Goal: Task Accomplishment & Management: Use online tool/utility

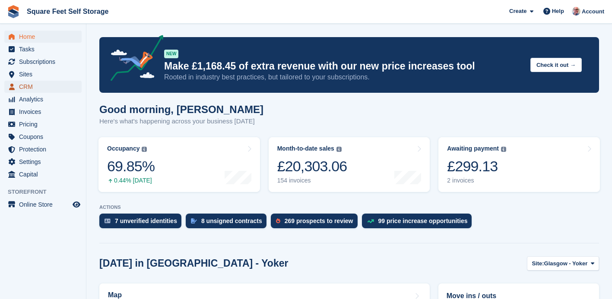
click at [29, 89] on span "CRM" at bounding box center [45, 87] width 52 height 12
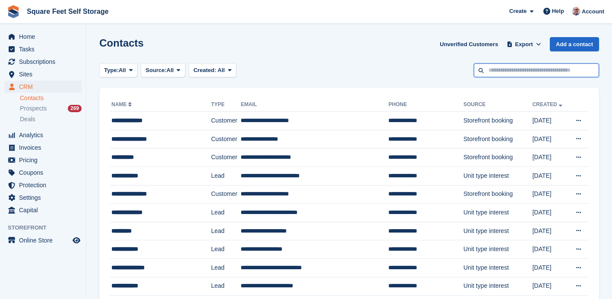
click at [484, 70] on input "text" at bounding box center [536, 70] width 125 height 14
type input "******"
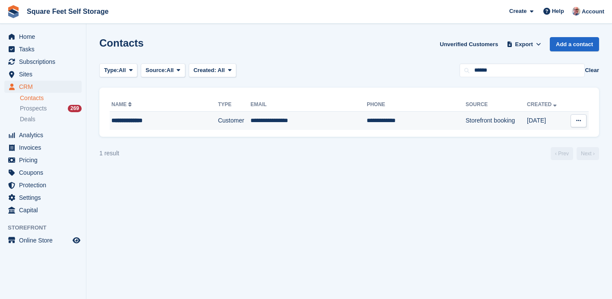
click at [142, 118] on div "**********" at bounding box center [153, 120] width 85 height 9
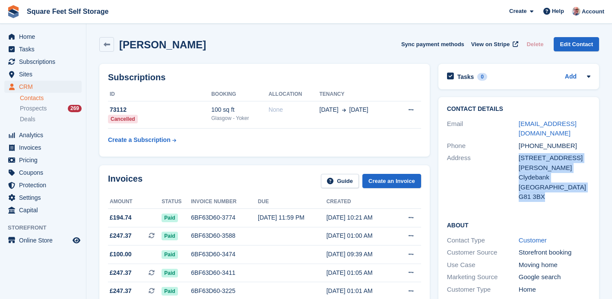
drag, startPoint x: 517, startPoint y: 147, endPoint x: 565, endPoint y: 186, distance: 61.4
click at [565, 186] on div "Address 7F Queen Elizabeth Gardens Clydebank United Kingdom G81 3BX" at bounding box center [518, 177] width 143 height 51
copy div "7F Queen Elizabeth Gardens Clydebank United Kingdom G81 3BX"
click at [496, 182] on div "Address" at bounding box center [483, 177] width 72 height 49
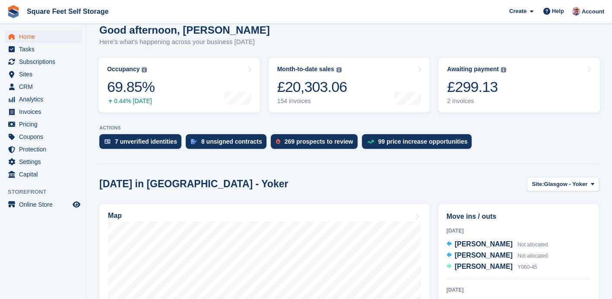
scroll to position [130, 0]
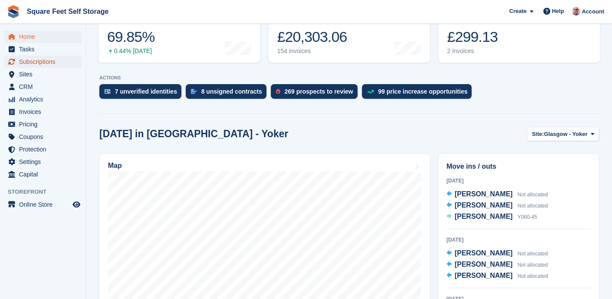
click at [48, 62] on span "Subscriptions" at bounding box center [45, 62] width 52 height 12
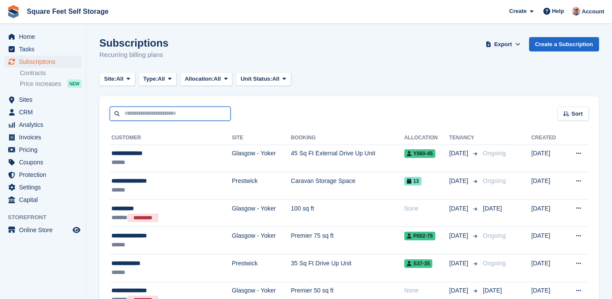
click at [132, 113] on input "text" at bounding box center [170, 114] width 121 height 14
type input "***"
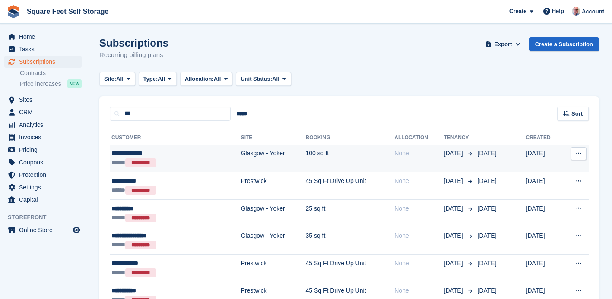
click at [169, 158] on div "***** *********" at bounding box center [155, 162] width 88 height 9
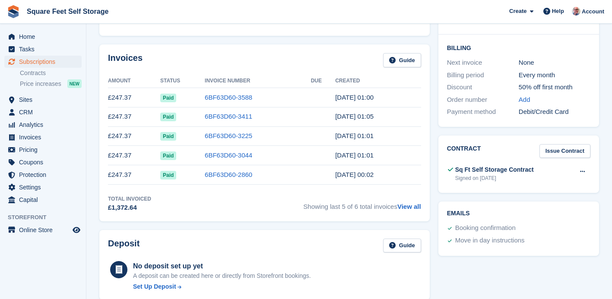
scroll to position [231, 0]
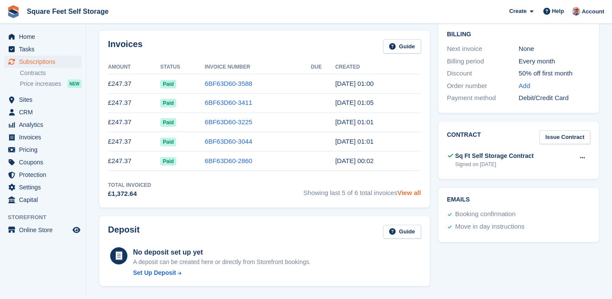
click at [410, 195] on link "View all" at bounding box center [409, 192] width 24 height 7
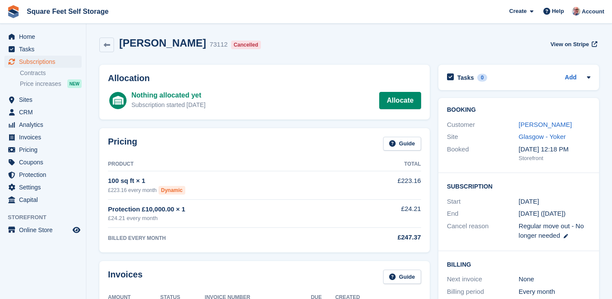
scroll to position [231, 0]
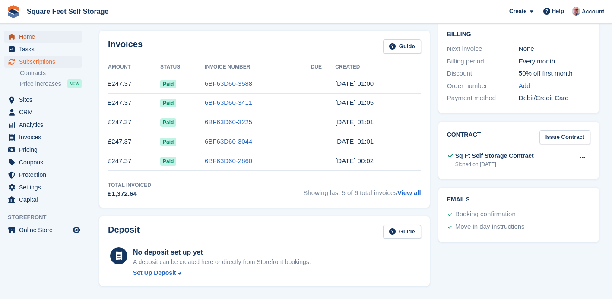
click at [30, 36] on span "Home" at bounding box center [45, 37] width 52 height 12
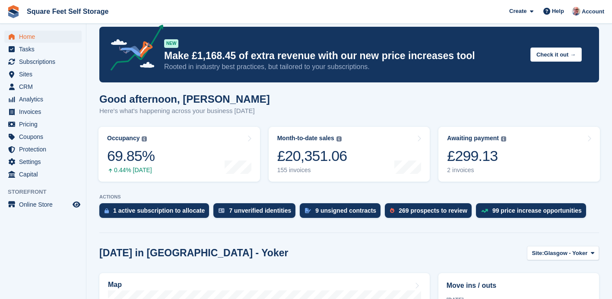
scroll to position [13, 0]
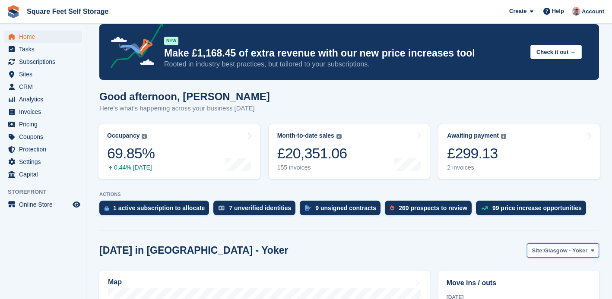
click at [545, 248] on span "Glasgow - Yoker" at bounding box center [566, 251] width 44 height 9
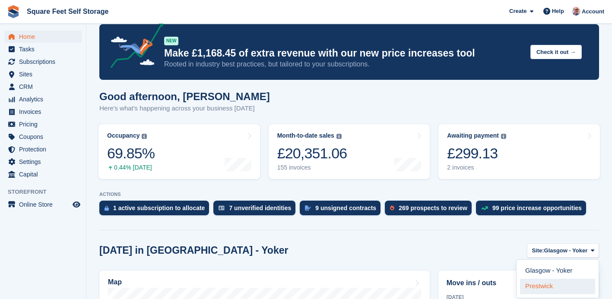
click at [542, 289] on link "Prestwick" at bounding box center [557, 287] width 75 height 16
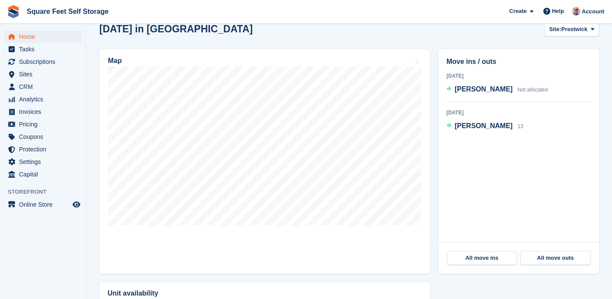
scroll to position [235, 0]
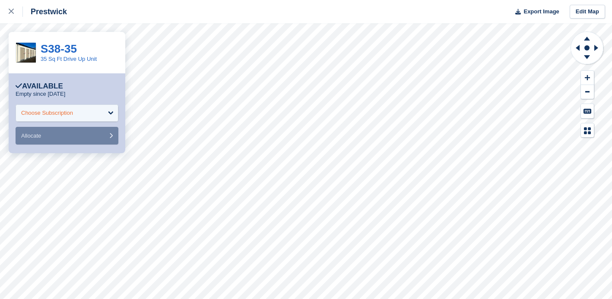
click at [83, 108] on div "Choose Subscription" at bounding box center [67, 112] width 103 height 17
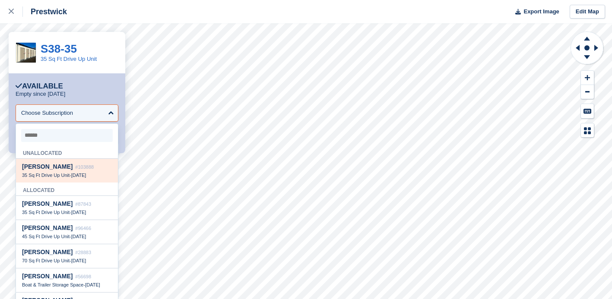
click at [64, 168] on div "Gareth Carter #103888" at bounding box center [67, 166] width 90 height 7
select select "******"
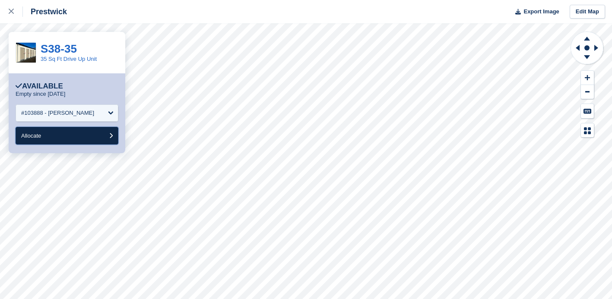
click at [57, 136] on button "Allocate" at bounding box center [67, 136] width 103 height 18
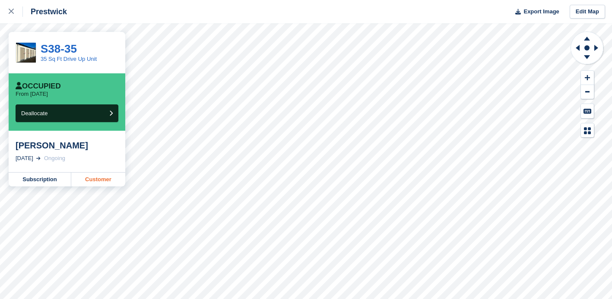
click at [96, 181] on link "Customer" at bounding box center [98, 180] width 54 height 14
click at [12, 13] on icon at bounding box center [11, 11] width 5 height 5
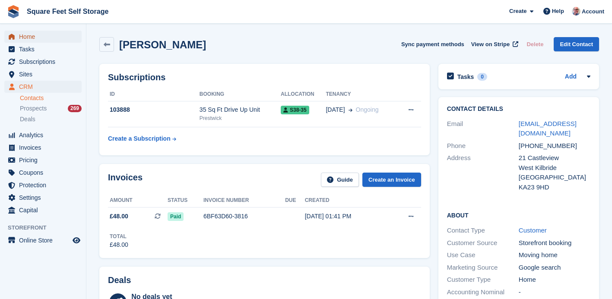
click at [33, 37] on span "Home" at bounding box center [45, 37] width 52 height 12
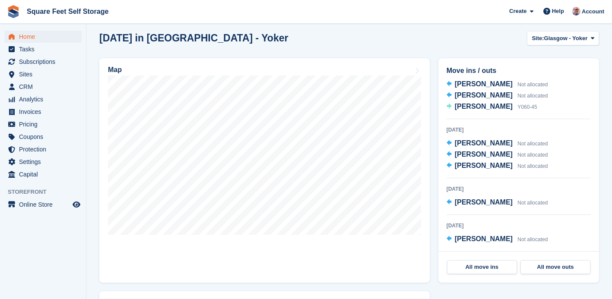
scroll to position [230, 0]
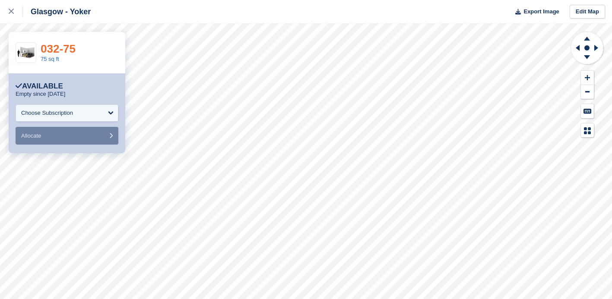
click at [70, 47] on link "032-75" at bounding box center [58, 48] width 35 height 13
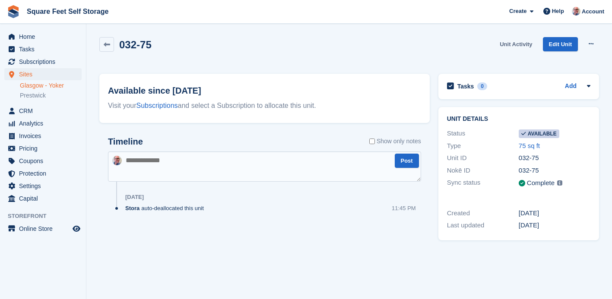
click at [517, 44] on link "Unit Activity" at bounding box center [515, 44] width 39 height 14
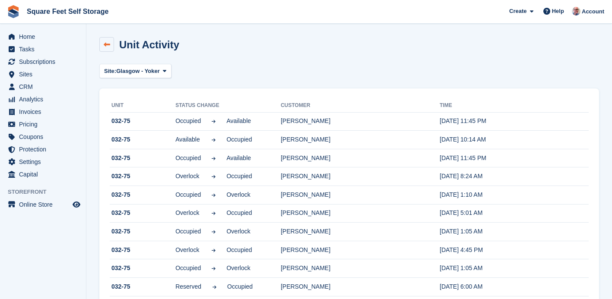
click at [108, 45] on icon at bounding box center [107, 44] width 6 height 6
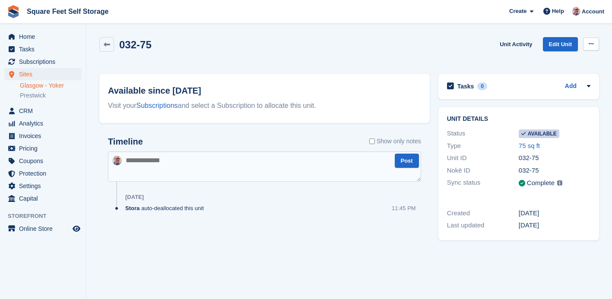
click at [589, 45] on icon at bounding box center [591, 44] width 5 height 6
click at [566, 60] on p "Make unavailable" at bounding box center [557, 60] width 75 height 11
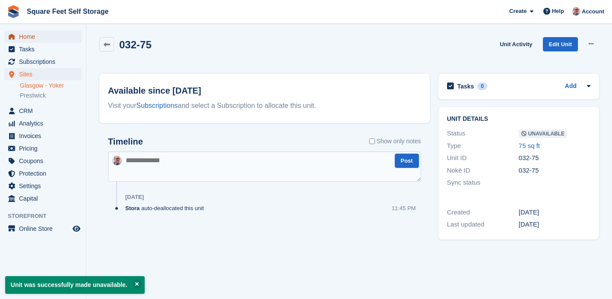
click at [37, 38] on span "Home" at bounding box center [45, 37] width 52 height 12
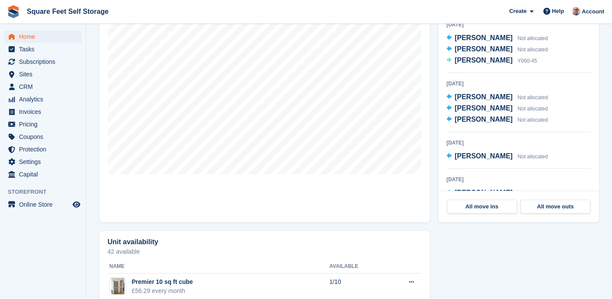
scroll to position [300, 0]
